Goal: Contribute content

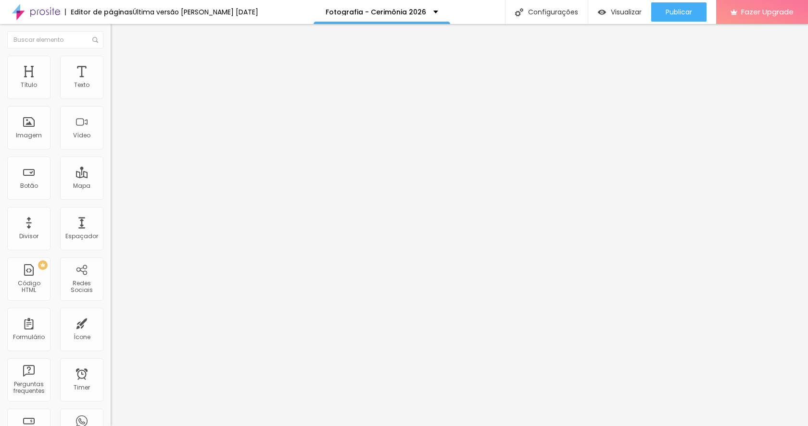
click at [111, 83] on span "Trocar imagem" at bounding box center [137, 79] width 52 height 8
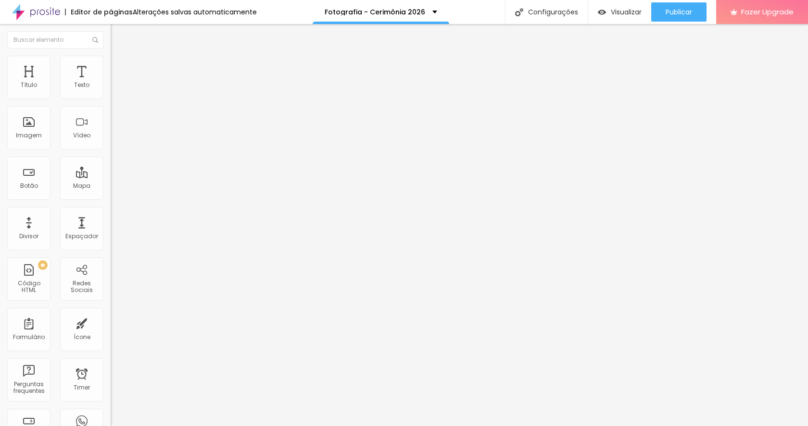
scroll to position [750, 0]
click at [111, 83] on span "Trocar imagem" at bounding box center [137, 79] width 52 height 8
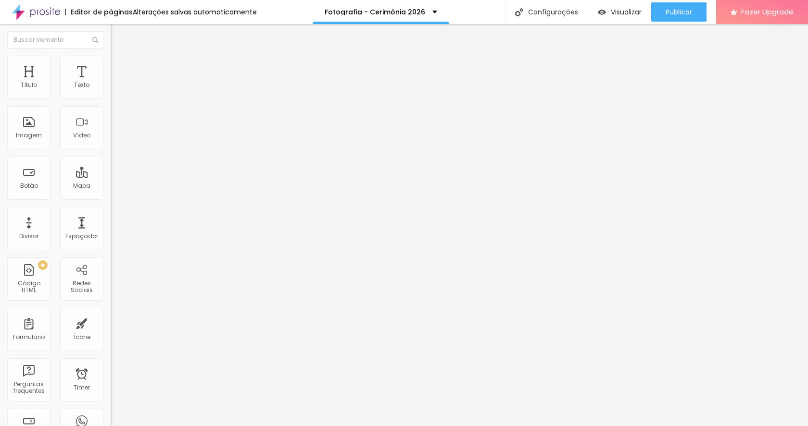
click at [111, 83] on span "Trocar imagem" at bounding box center [137, 79] width 52 height 8
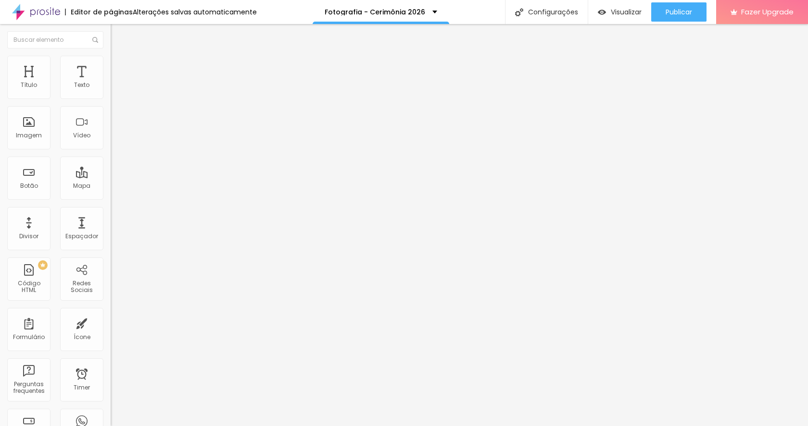
click at [111, 83] on span "Trocar imagem" at bounding box center [137, 79] width 52 height 8
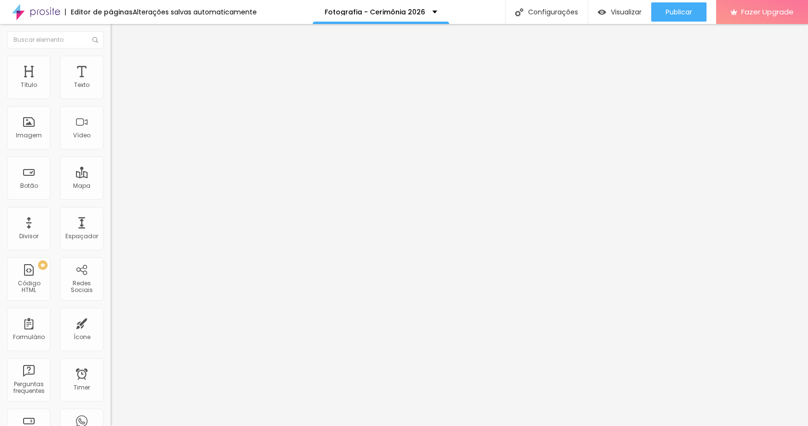
click at [111, 83] on span "Trocar imagem" at bounding box center [137, 79] width 52 height 8
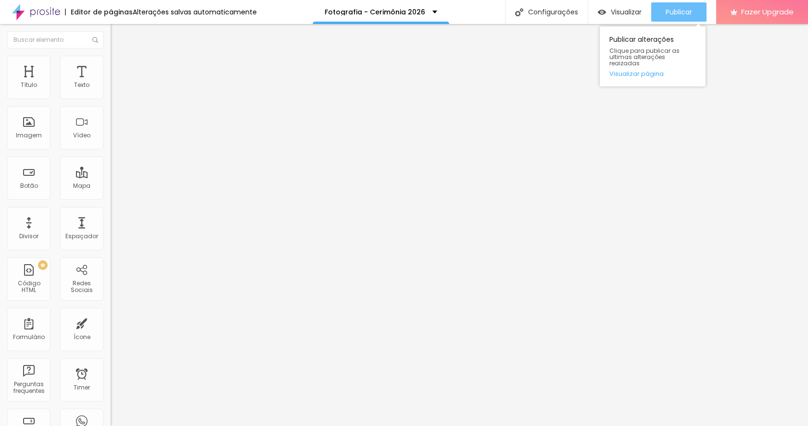
click at [680, 10] on span "Publicar" at bounding box center [678, 12] width 26 height 8
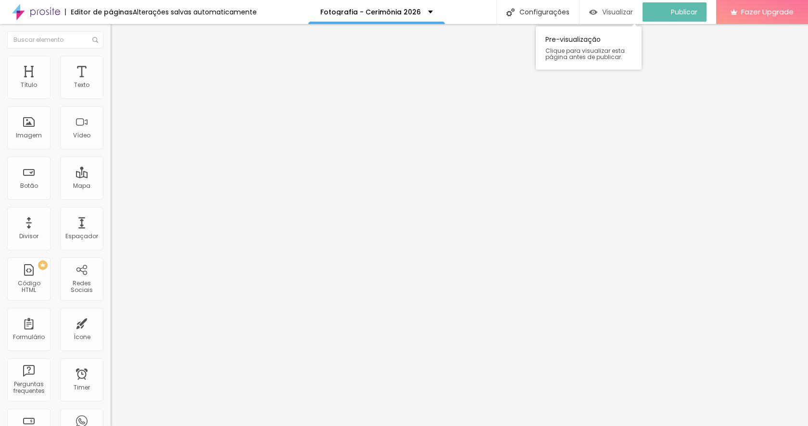
click at [620, 10] on span "Visualizar" at bounding box center [617, 12] width 31 height 8
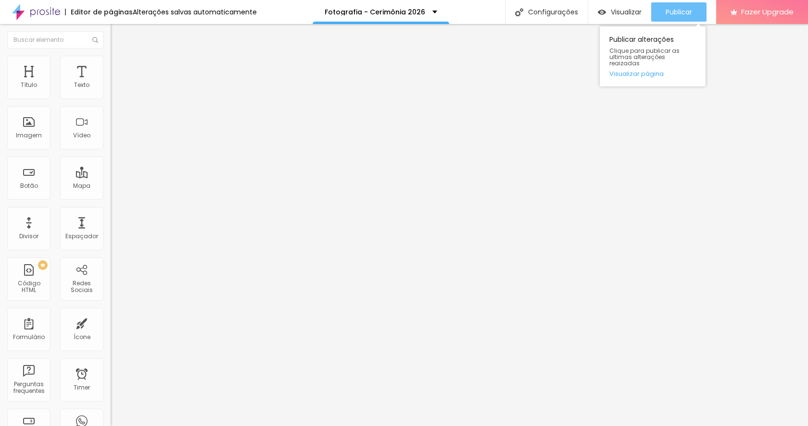
click at [687, 14] on span "Publicar" at bounding box center [678, 12] width 26 height 8
